Goal: Task Accomplishment & Management: Use online tool/utility

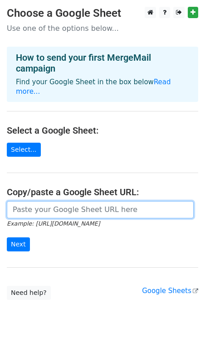
click at [71, 201] on input "url" at bounding box center [100, 209] width 187 height 17
paste input "[URL][DOMAIN_NAME]"
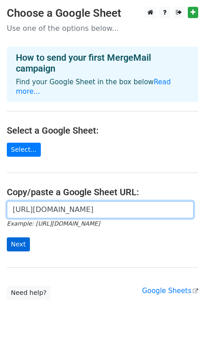
type input "[URL][DOMAIN_NAME]"
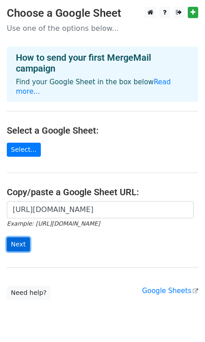
scroll to position [0, 0]
click at [22, 237] on input "Next" at bounding box center [18, 244] width 23 height 14
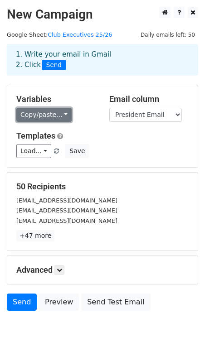
click at [57, 115] on link "Copy/paste..." at bounding box center [43, 115] width 55 height 14
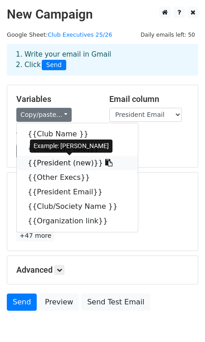
click at [58, 163] on link "{{President (new)}}" at bounding box center [77, 163] width 121 height 14
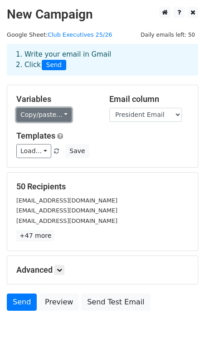
click at [59, 117] on link "Copy/paste..." at bounding box center [43, 115] width 55 height 14
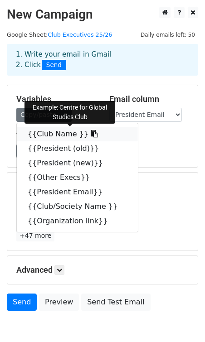
click at [58, 130] on link "{{Club Name }}" at bounding box center [77, 134] width 121 height 14
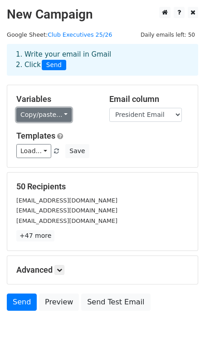
click at [42, 117] on link "Copy/paste..." at bounding box center [43, 115] width 55 height 14
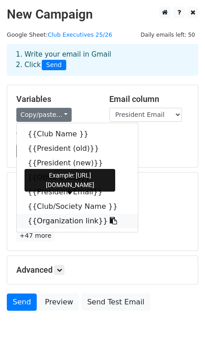
click at [72, 218] on link "{{Organization link}}" at bounding box center [77, 221] width 121 height 14
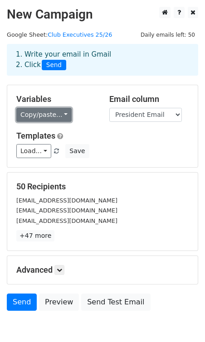
click at [63, 112] on link "Copy/paste..." at bounding box center [43, 115] width 55 height 14
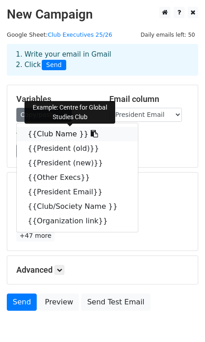
click at [61, 132] on link "{{Club Name }}" at bounding box center [77, 134] width 121 height 14
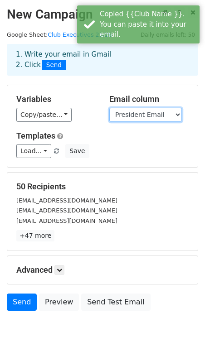
click at [144, 114] on select "Club Name President (old) President (new) Other Execs President Email Club/Soci…" at bounding box center [145, 115] width 72 height 14
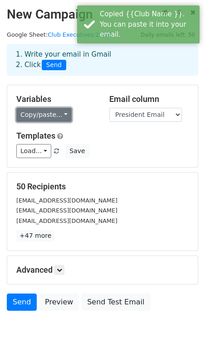
click at [56, 116] on link "Copy/paste..." at bounding box center [43, 115] width 55 height 14
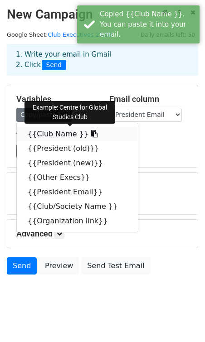
click at [56, 135] on link "{{Club Name }}" at bounding box center [77, 134] width 121 height 14
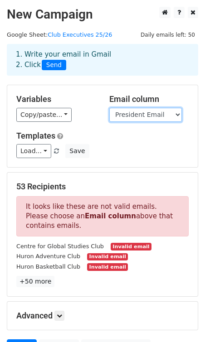
click at [159, 116] on select "Club Name President (old) President (new) Other Execs President Email Club/Soci…" at bounding box center [145, 115] width 72 height 14
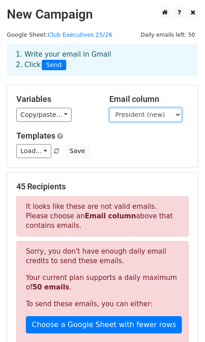
click at [154, 119] on select "Club Name President (old) President (new) Other Execs President Email Club/Soci…" at bounding box center [145, 115] width 72 height 14
select select "President Email"
click at [120, 136] on h5 "Templates" at bounding box center [102, 136] width 172 height 10
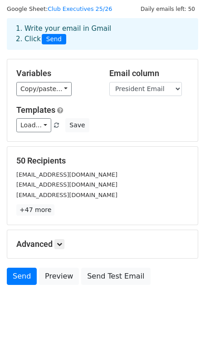
scroll to position [46, 0]
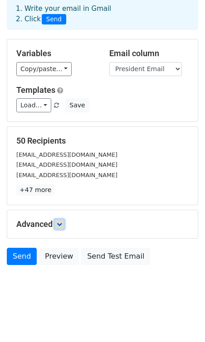
click at [64, 222] on link at bounding box center [59, 224] width 10 height 10
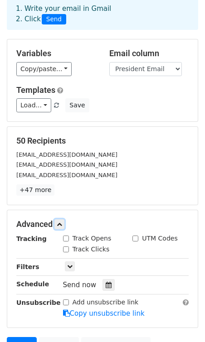
scroll to position [49, 0]
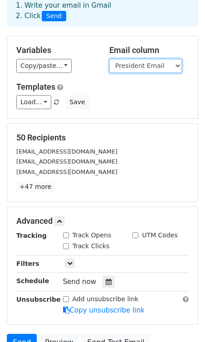
click at [145, 65] on select "Club Name President (old) President (new) Other Execs President Email Club/Soci…" at bounding box center [145, 66] width 72 height 14
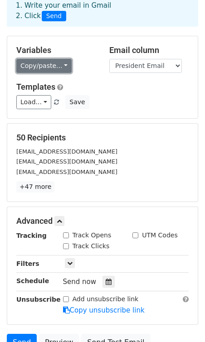
click at [57, 72] on link "Copy/paste..." at bounding box center [43, 66] width 55 height 14
